Goal: Use online tool/utility: Utilize a website feature to perform a specific function

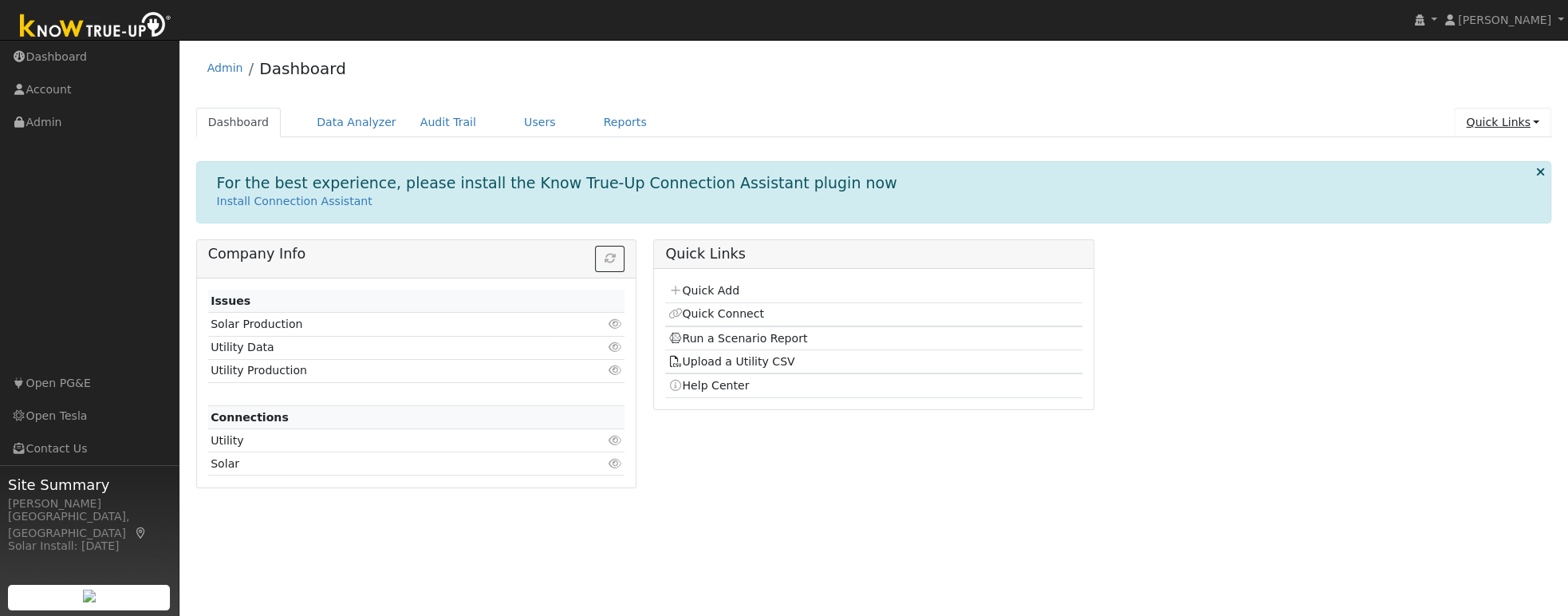
click at [916, 123] on link "Quick Links" at bounding box center [1502, 122] width 97 height 29
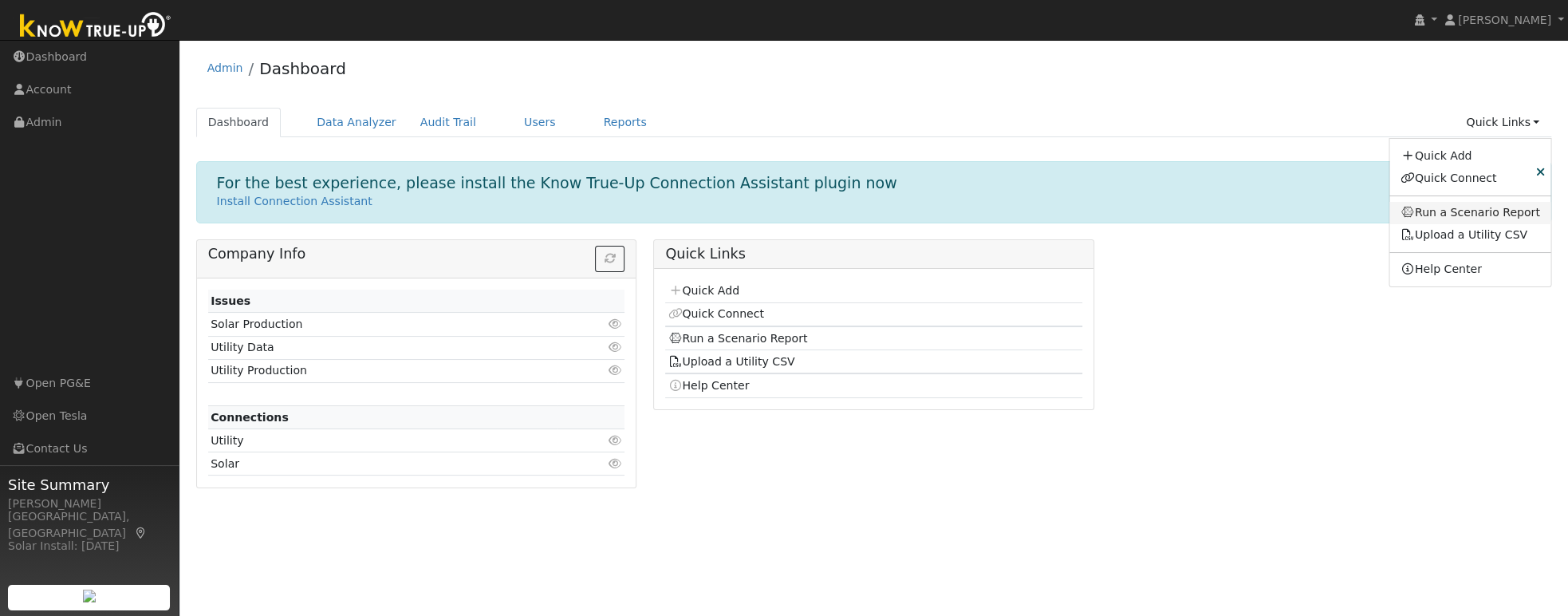
click at [916, 214] on link "Run a Scenario Report" at bounding box center [1470, 212] width 162 height 22
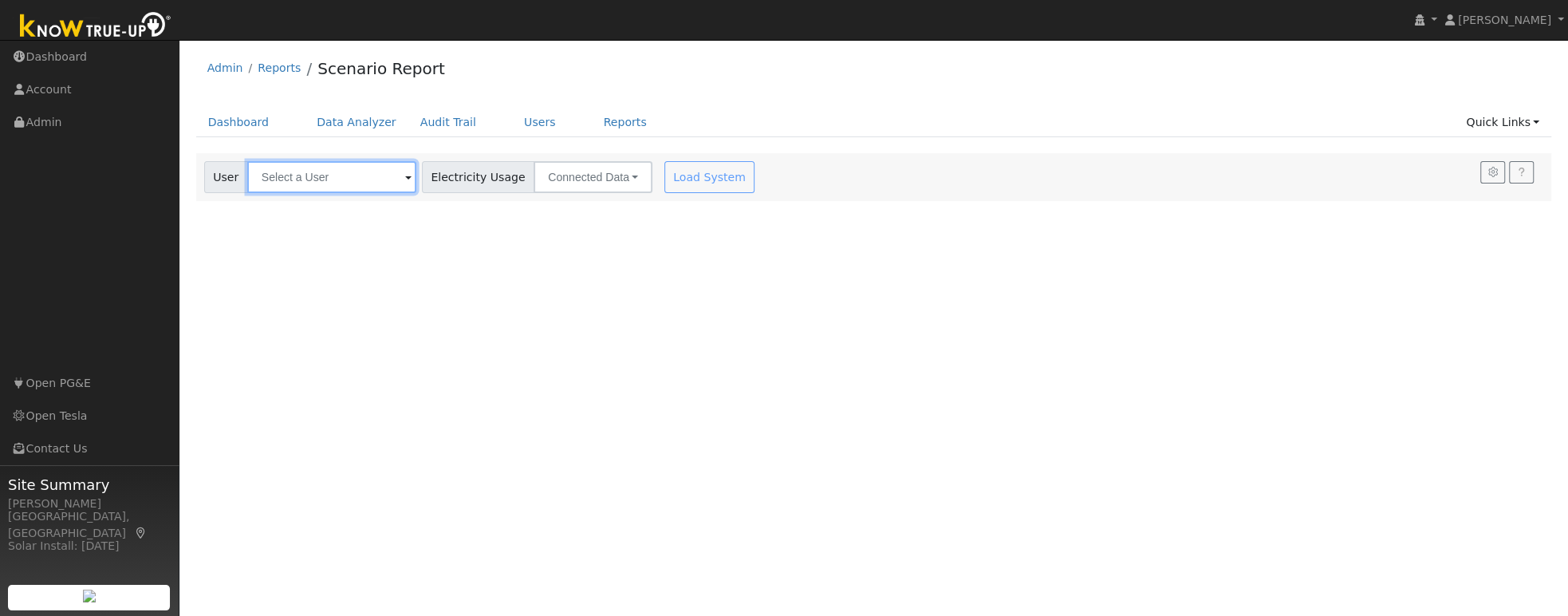
click at [372, 177] on input "text" at bounding box center [331, 177] width 169 height 32
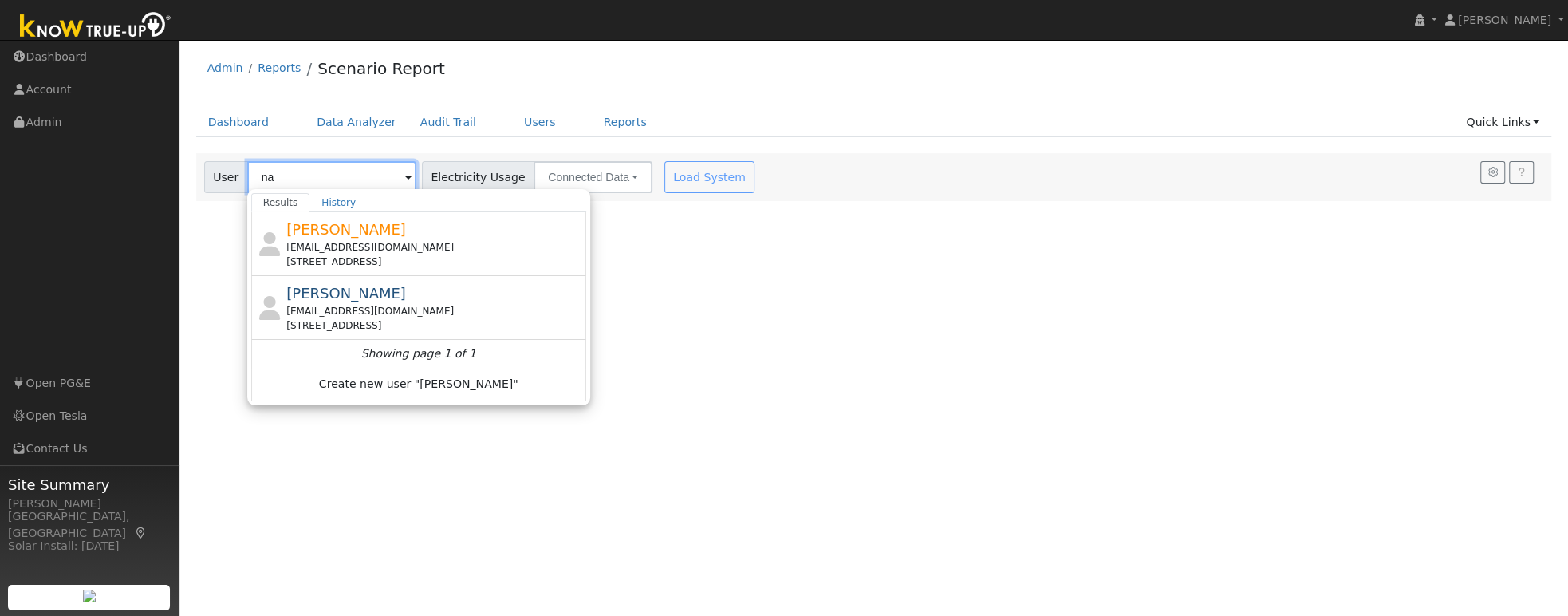
type input "n"
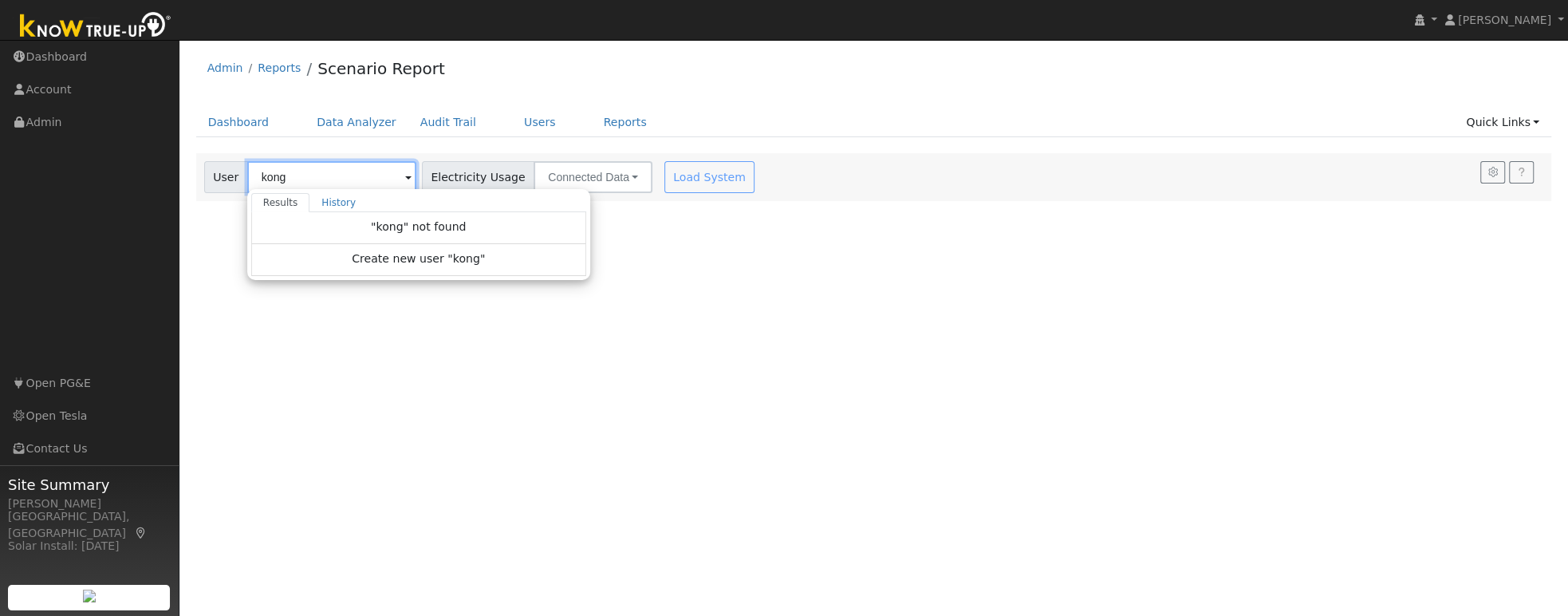
type input "kong"
click at [453, 365] on div "User Profile First name Last name Email Email Notifications No Emails No Emails…" at bounding box center [873, 328] width 1388 height 576
